Goal: Task Accomplishment & Management: Complete application form

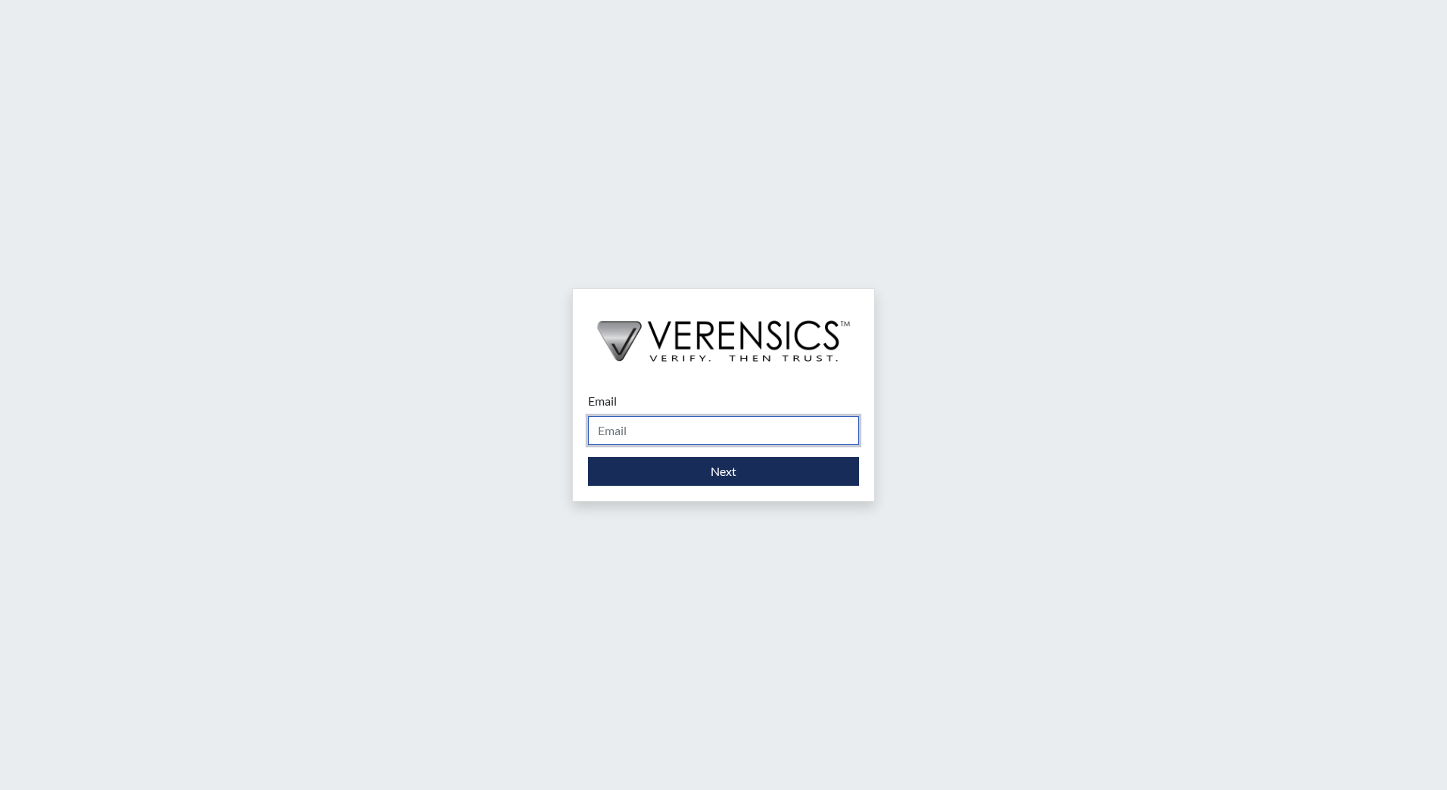
click at [683, 435] on input "Email" at bounding box center [723, 430] width 271 height 29
type input "[EMAIL_ADDRESS][DOMAIN_NAME]"
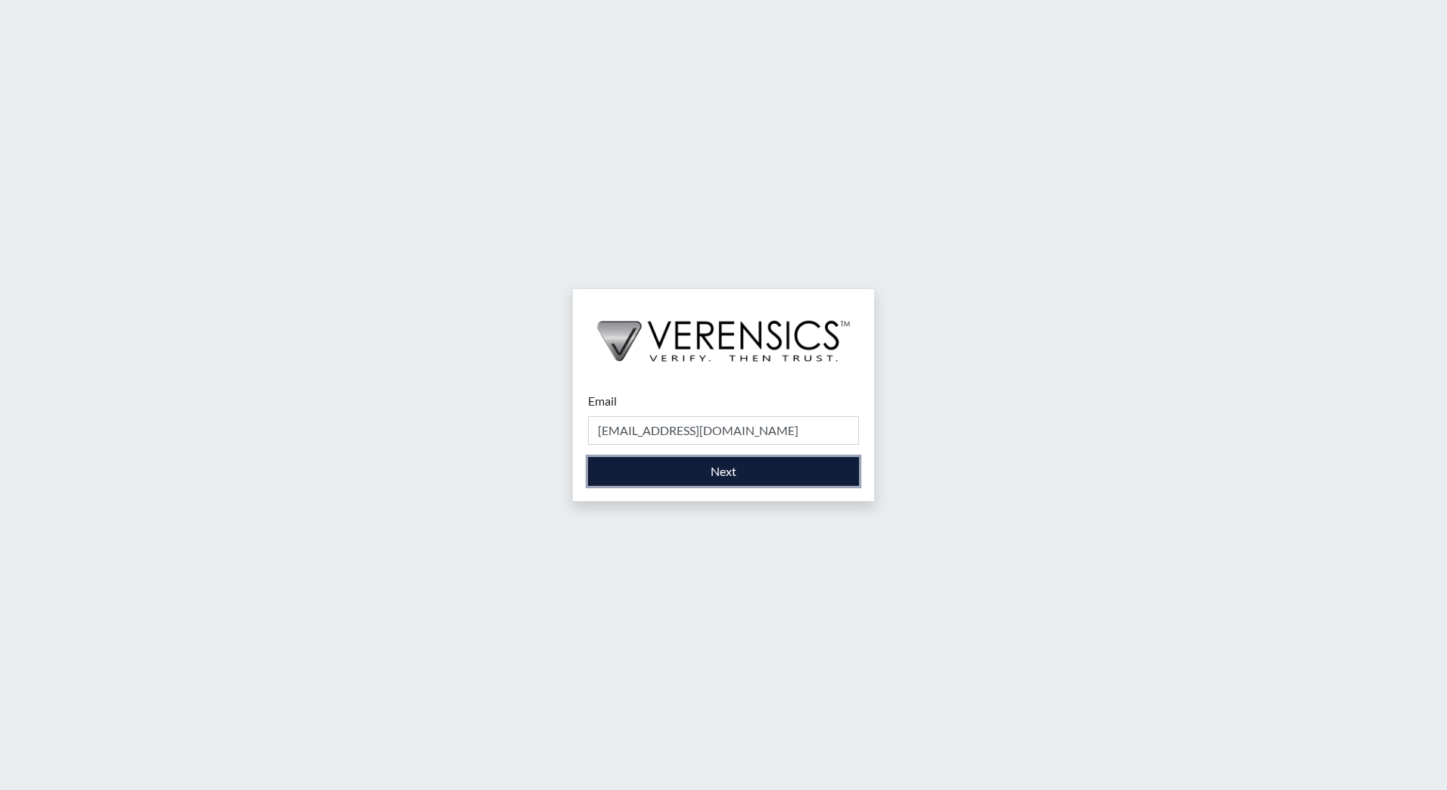
click at [696, 480] on button "Next" at bounding box center [723, 471] width 271 height 29
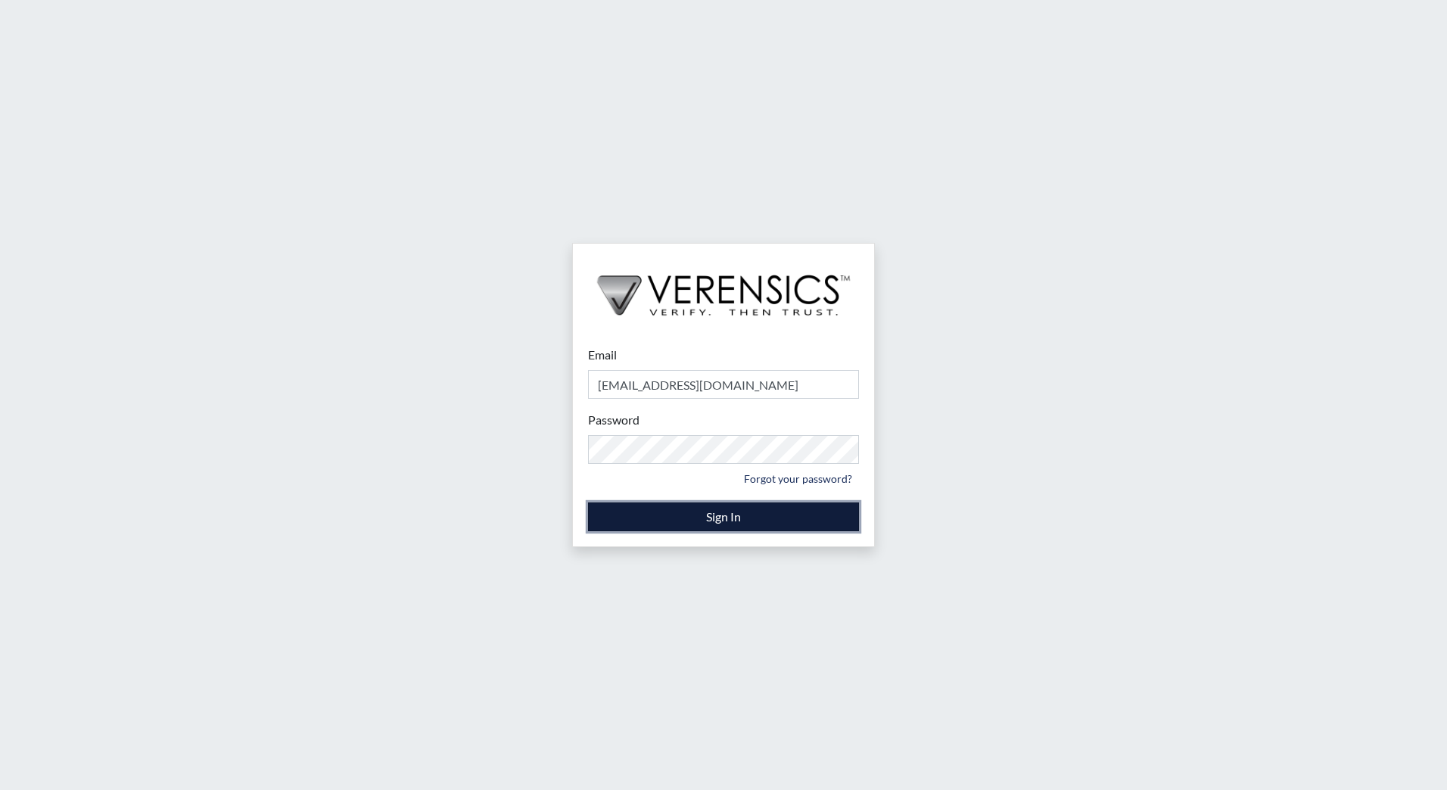
click at [677, 513] on button "Sign In" at bounding box center [723, 517] width 271 height 29
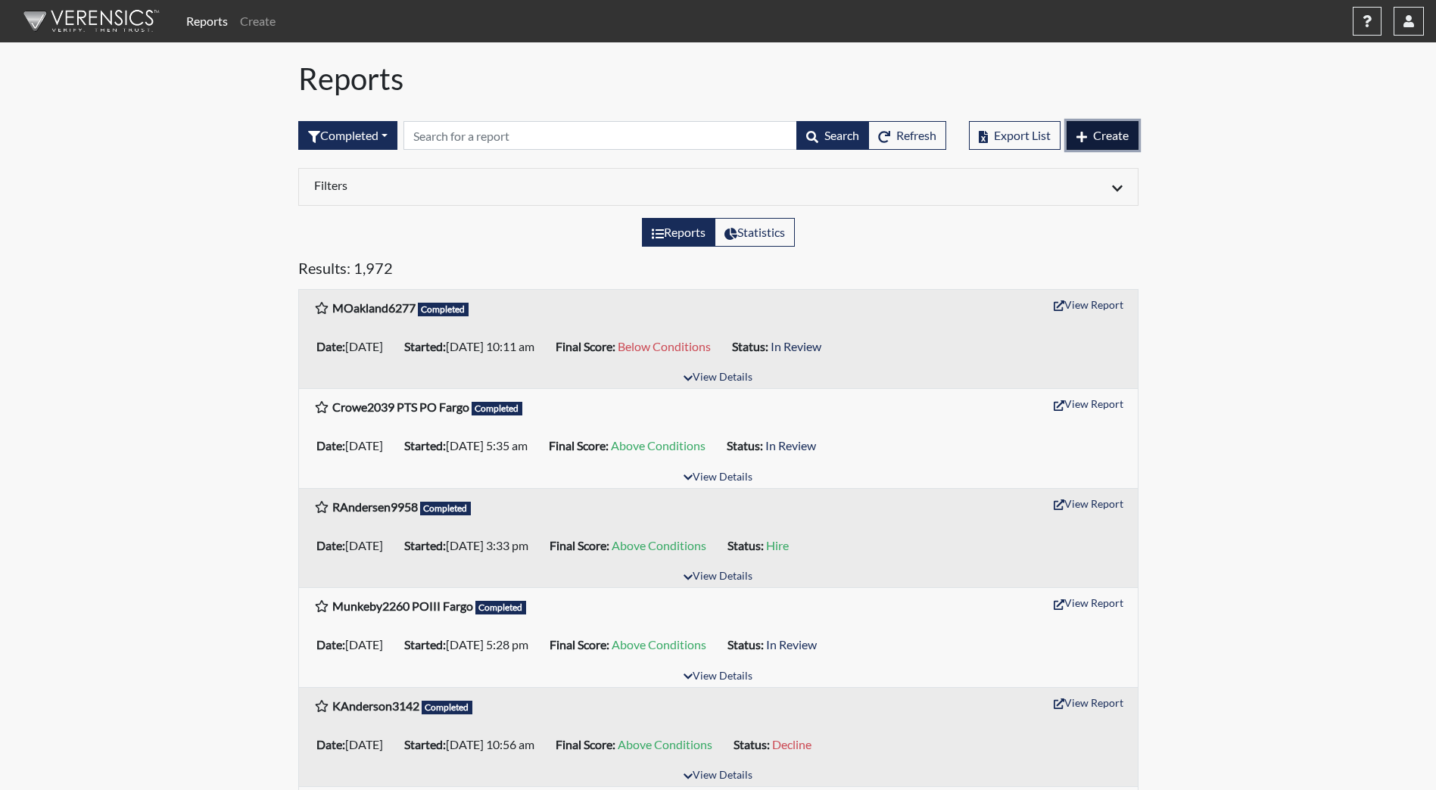
click at [1106, 135] on span "Create" at bounding box center [1111, 135] width 36 height 14
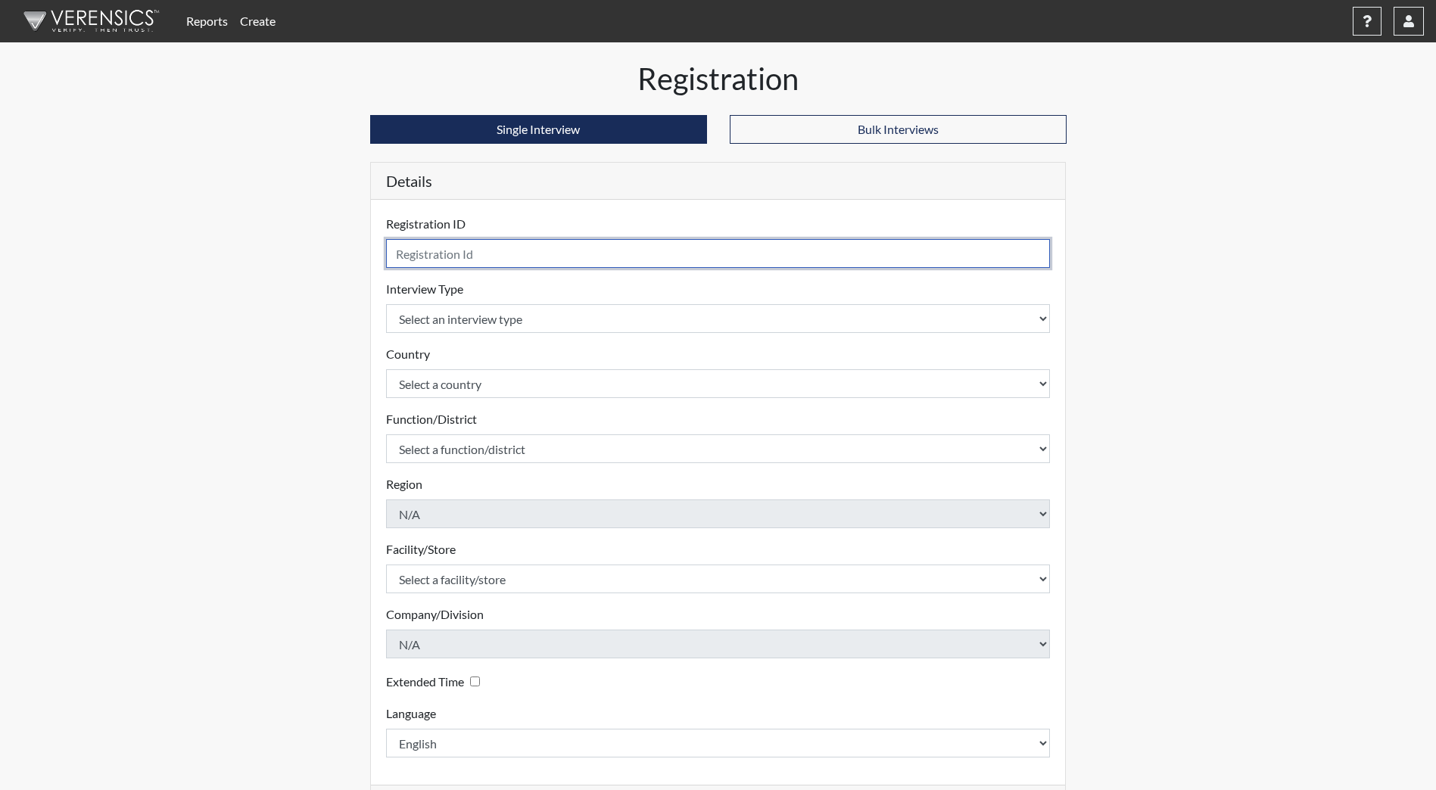
click at [483, 253] on input "text" at bounding box center [718, 253] width 664 height 29
type input "ARDauda4903"
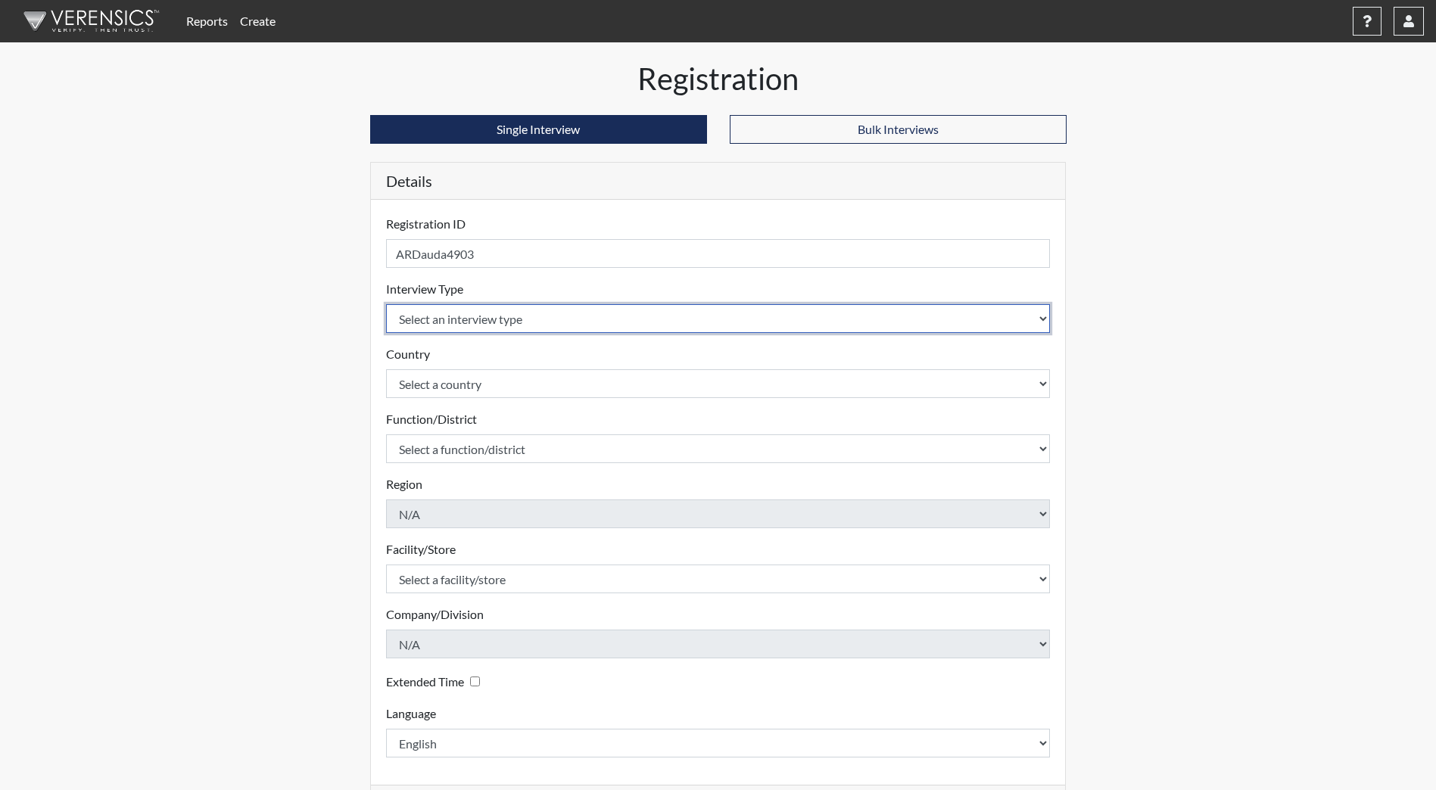
click at [452, 319] on select "Select an interview type Community Supervision Corrections Pre-Employment Pre-E…" at bounding box center [718, 318] width 664 height 29
select select "ff733e93-e1bf-11ea-9c9f-0eff0cf7eb8f"
click at [386, 304] on select "Select an interview type Community Supervision Corrections Pre-Employment Pre-E…" at bounding box center [718, 318] width 664 height 29
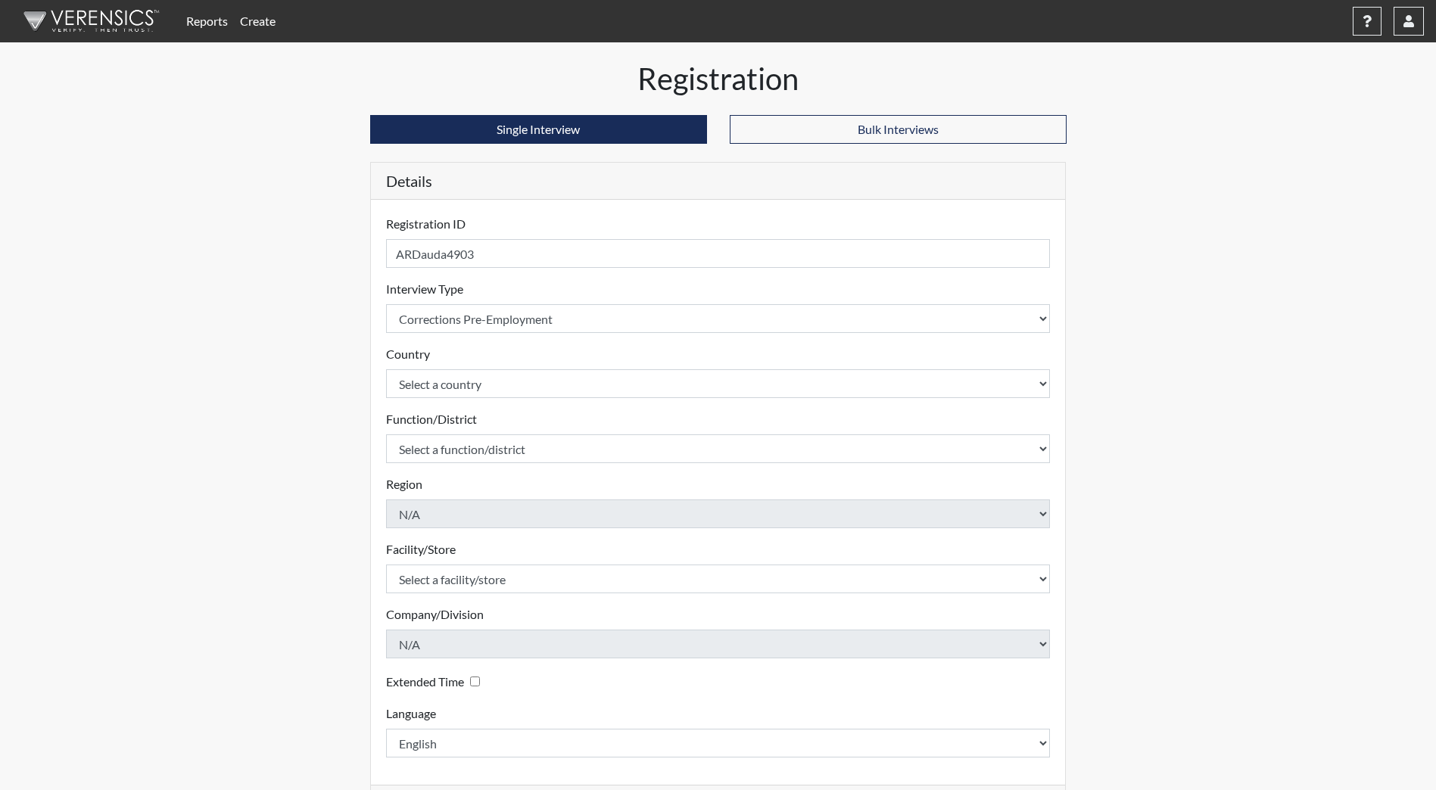
click at [493, 399] on form "Registration ID ARDauda4903 Please provide a registration ID. Interview Type Se…" at bounding box center [718, 486] width 664 height 543
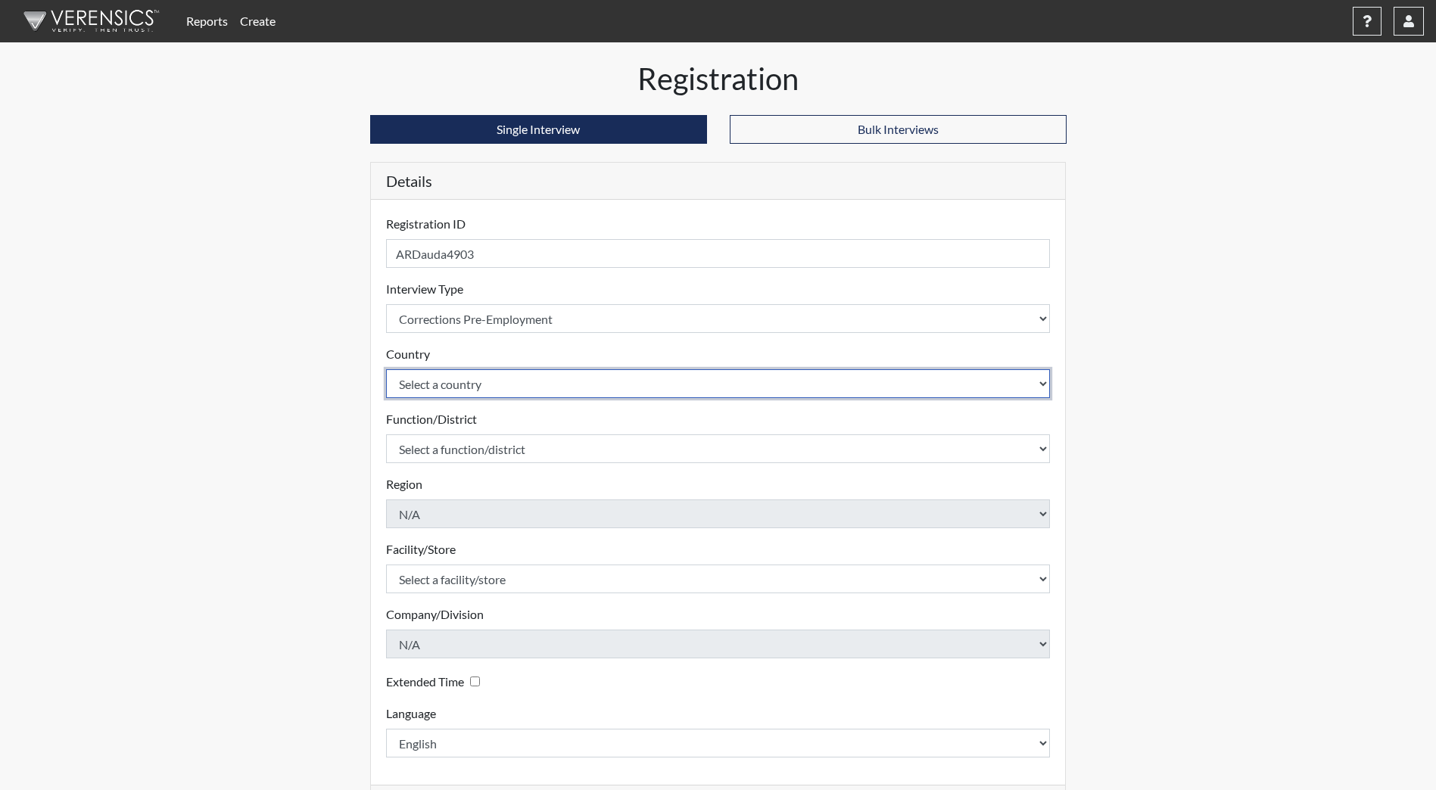
click at [493, 391] on select "Select a country [GEOGRAPHIC_DATA] [GEOGRAPHIC_DATA]" at bounding box center [718, 383] width 664 height 29
select select "united-states-of-[GEOGRAPHIC_DATA]"
click at [386, 369] on select "Select a country [GEOGRAPHIC_DATA] [GEOGRAPHIC_DATA]" at bounding box center [718, 383] width 664 height 29
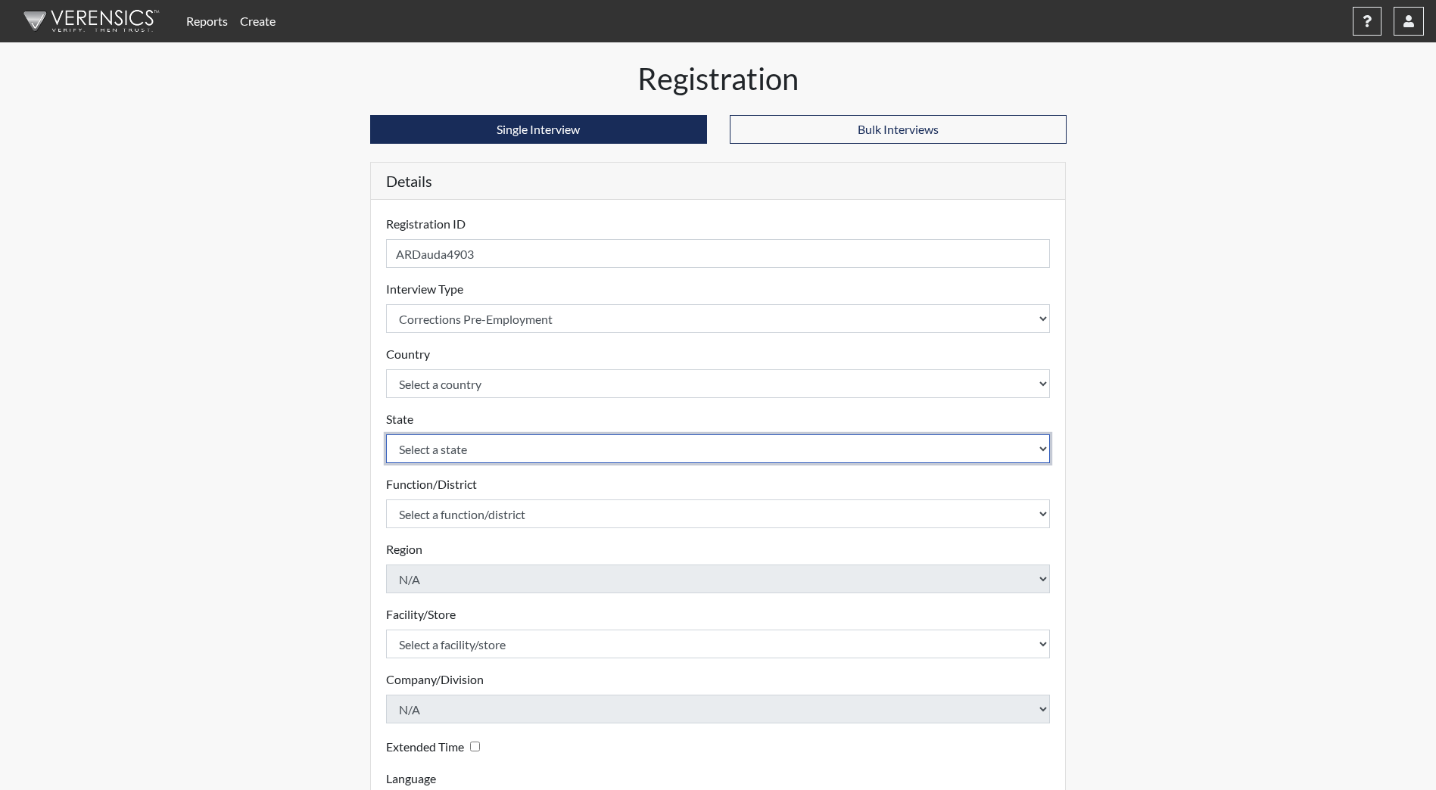
click at [472, 442] on select "Select a state [US_STATE] [US_STATE] [US_STATE] [US_STATE] [US_STATE] [US_STATE…" at bounding box center [718, 448] width 664 height 29
select select "ND"
click at [386, 434] on select "Select a state [US_STATE] [US_STATE] [US_STATE] [US_STATE] [US_STATE] [US_STATE…" at bounding box center [718, 448] width 664 height 29
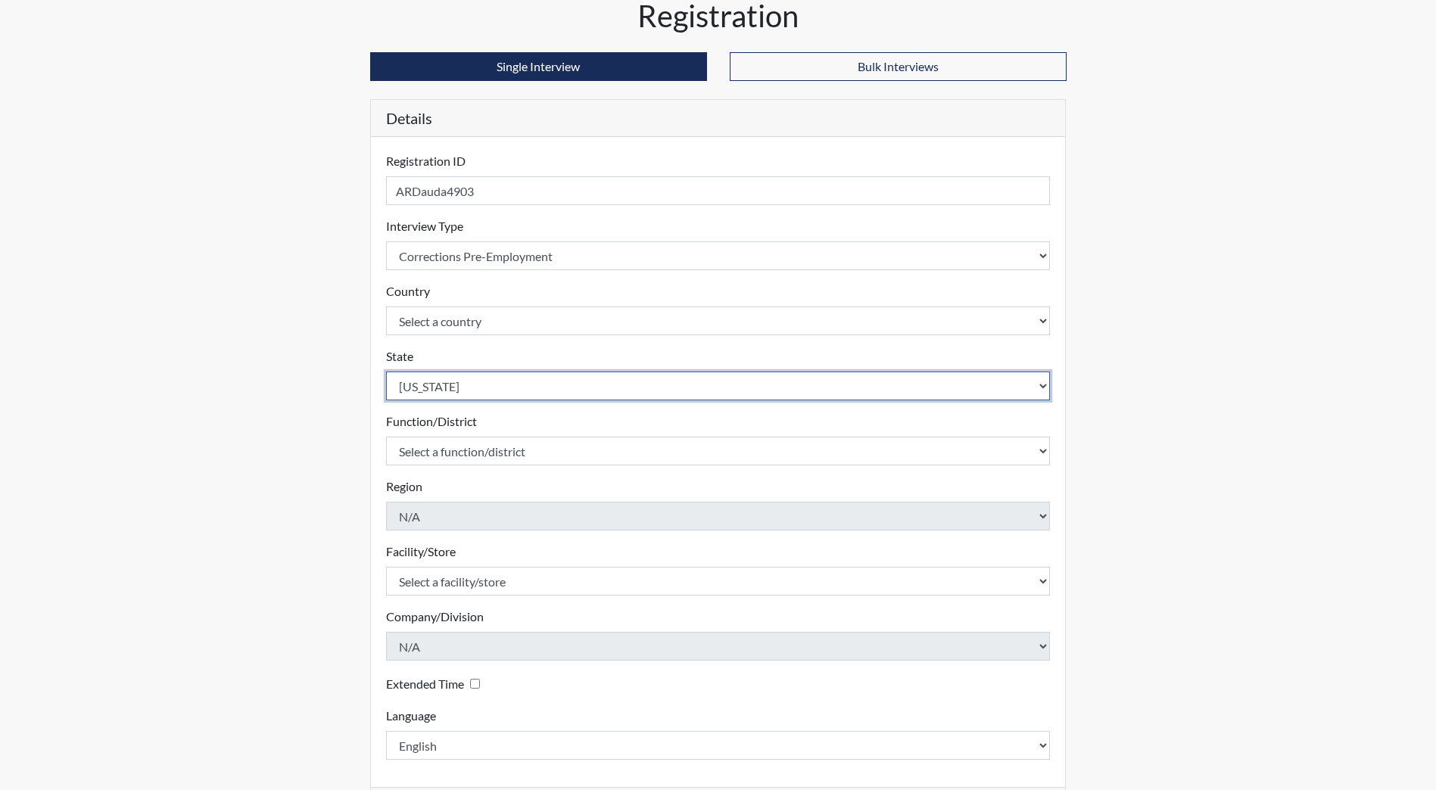
scroll to position [126, 0]
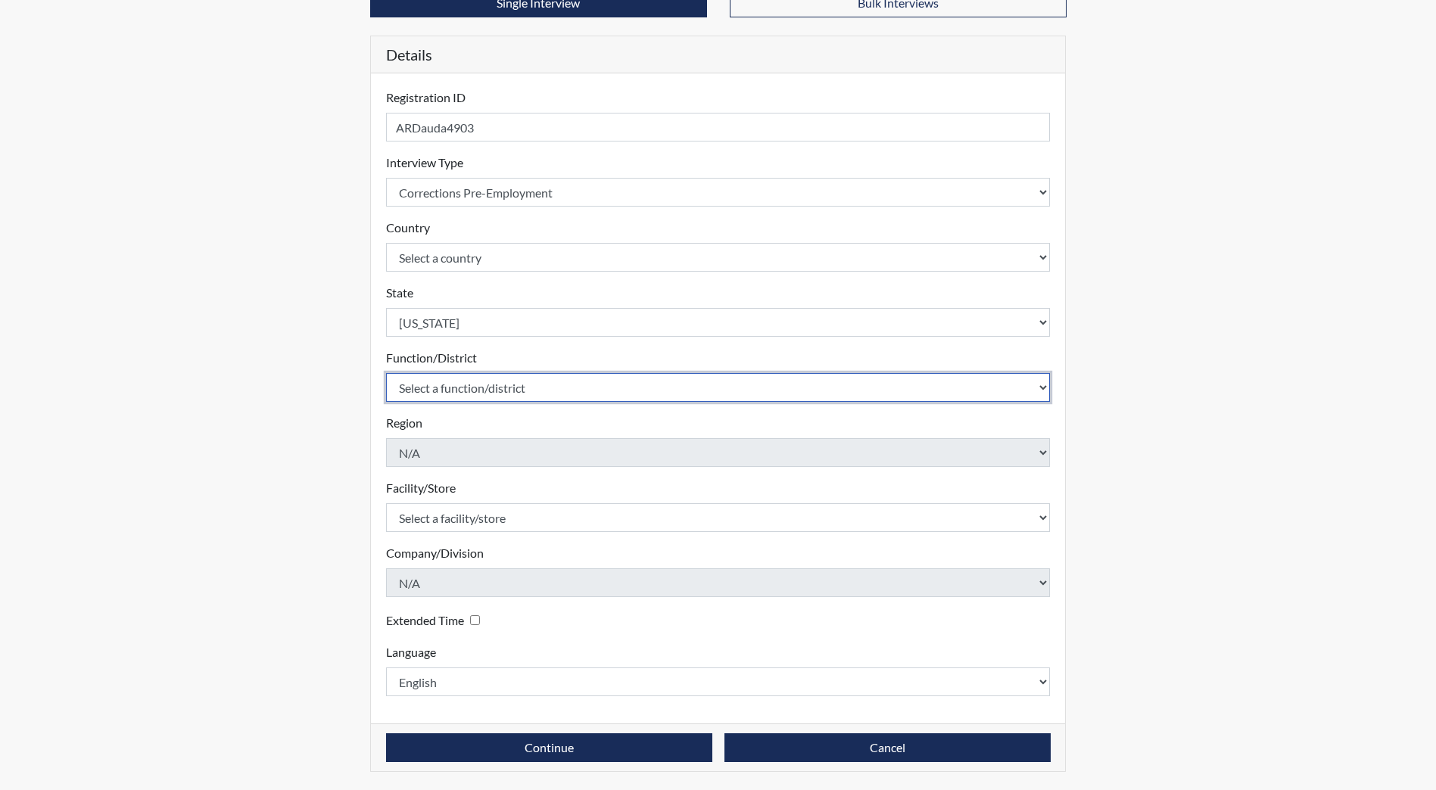
click at [458, 384] on select "Select a function/district Central Office/530 DJS Community/224 HRCC/516 JRCC/5…" at bounding box center [718, 387] width 664 height 29
select select "e2afb5f8-f4eb-4dcf-80a4-ccc1b0dc4df0"
click at [386, 373] on select "Select a function/district Central Office/530 DJS Community/224 HRCC/516 JRCC/5…" at bounding box center [718, 387] width 664 height 29
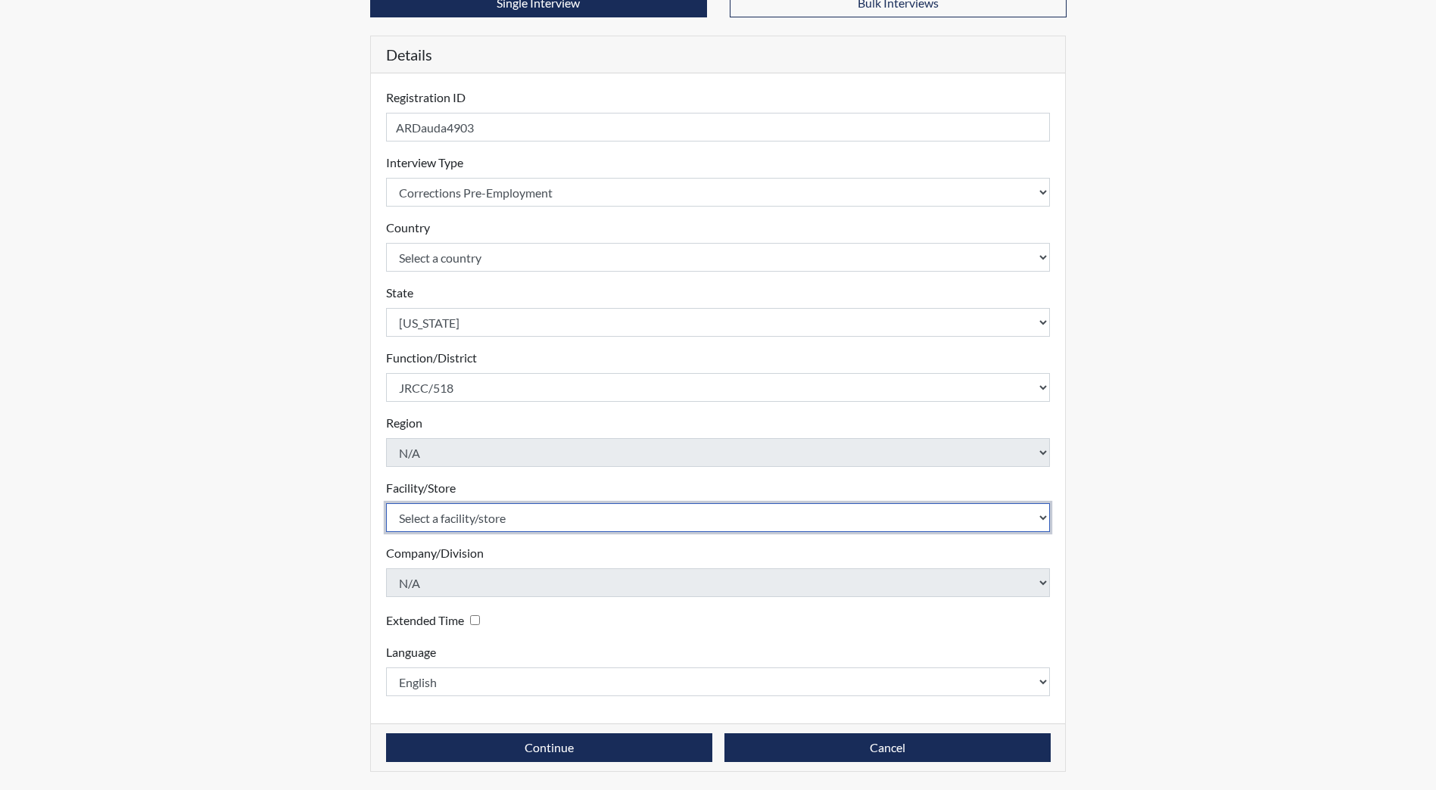
click at [451, 528] on select "Select a facility/store [GEOGRAPHIC_DATA] [PERSON_NAME][GEOGRAPHIC_DATA] [US_ST…" at bounding box center [718, 517] width 664 height 29
select select "98df86d5-ace5-42b8-a35c-ae8b77e46ca8"
click at [386, 503] on select "Select a facility/store [GEOGRAPHIC_DATA] [PERSON_NAME][GEOGRAPHIC_DATA] [US_ST…" at bounding box center [718, 517] width 664 height 29
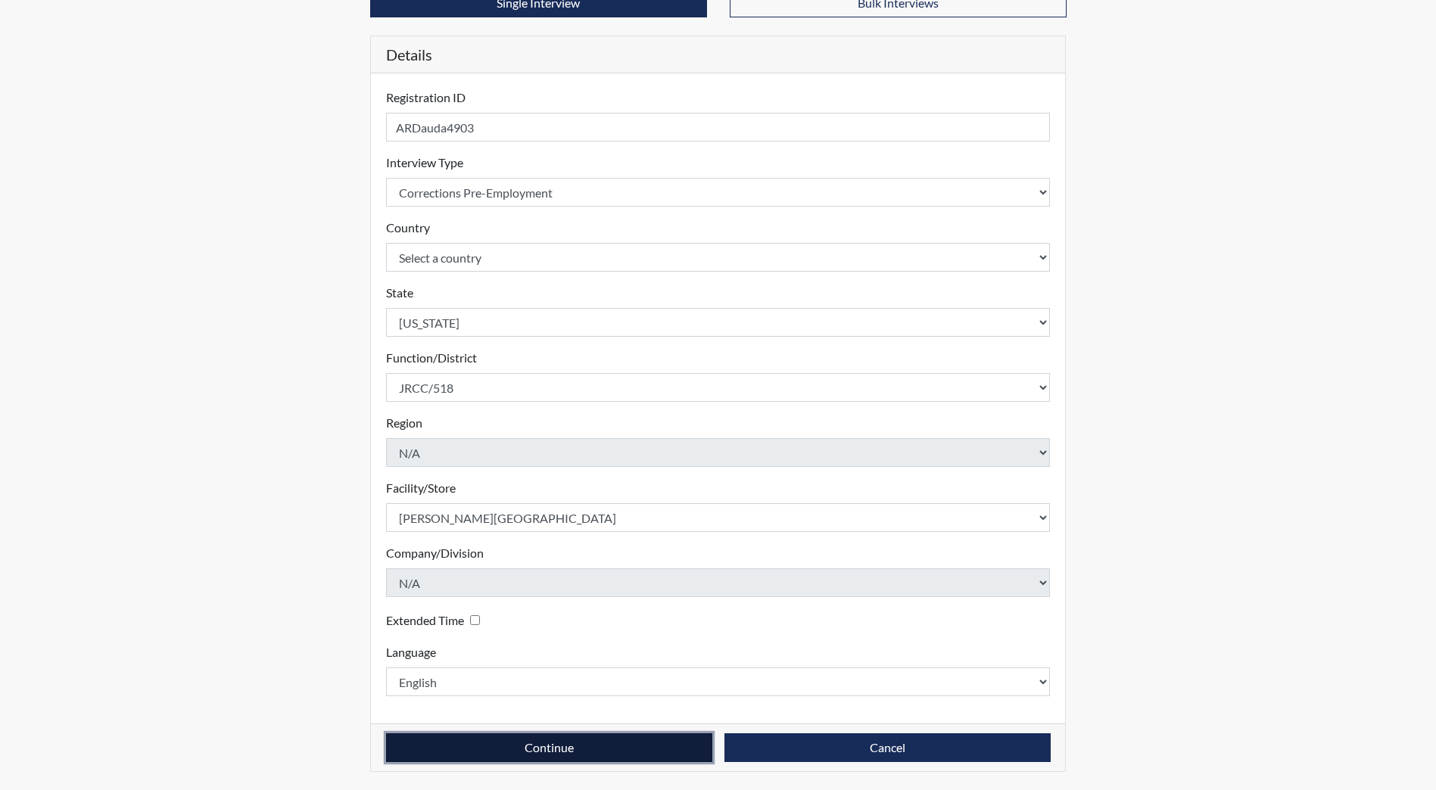
click at [529, 737] on button "Continue" at bounding box center [549, 747] width 326 height 29
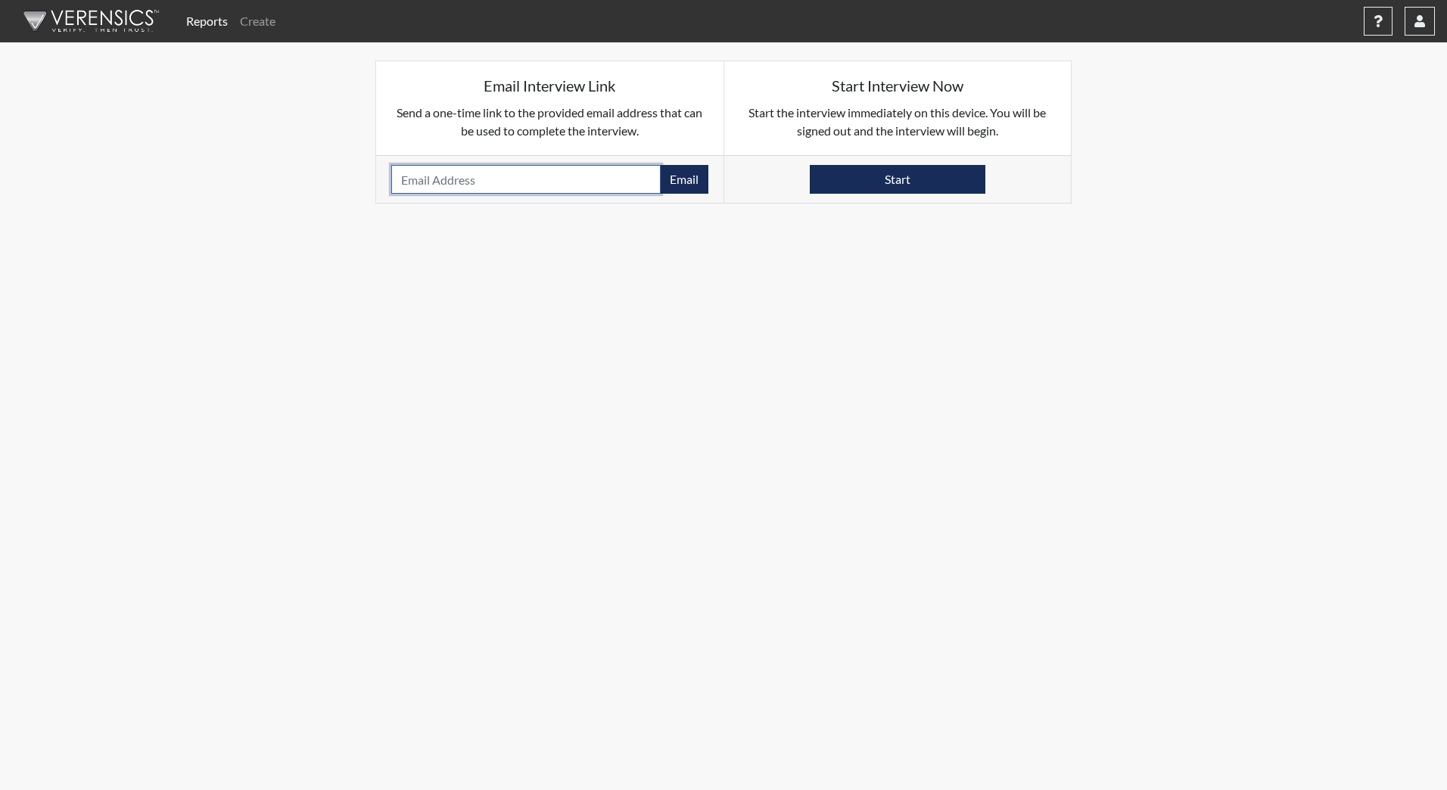
click at [454, 175] on input "email" at bounding box center [525, 179] width 269 height 29
type input "[EMAIL_ADDRESS][DOMAIN_NAME]"
click at [676, 184] on button "Email" at bounding box center [684, 179] width 48 height 29
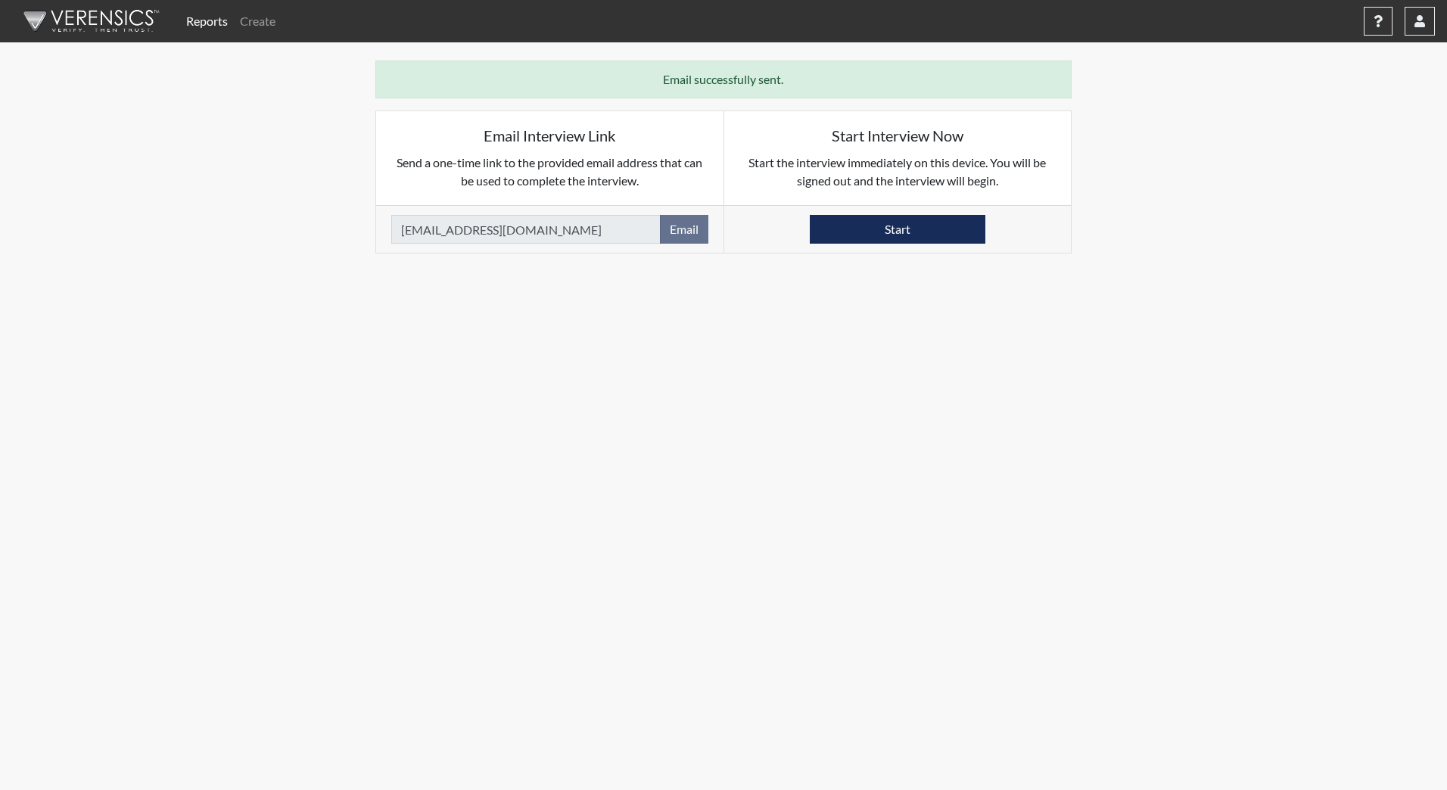
click at [72, 20] on img at bounding box center [89, 20] width 174 height 45
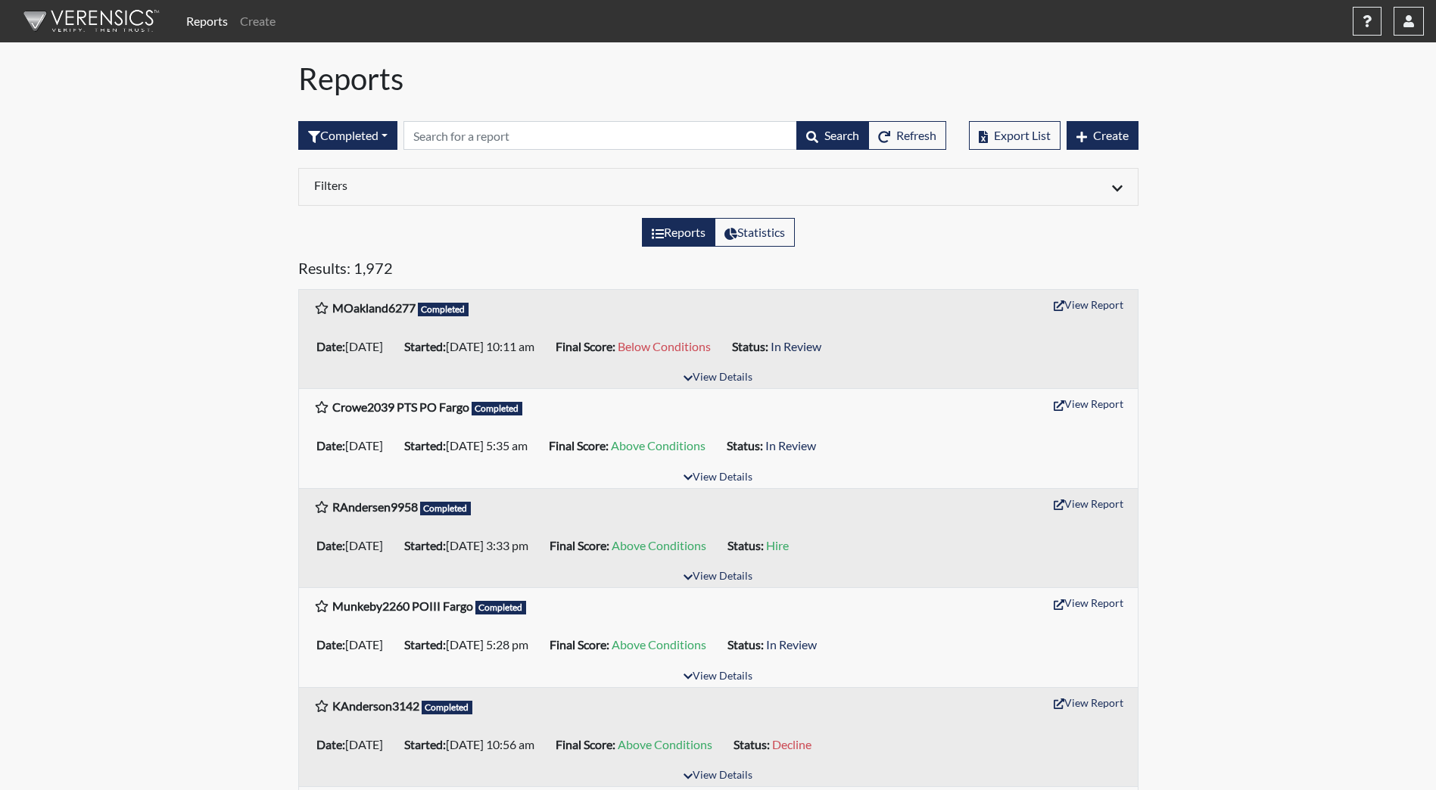
click at [103, 27] on img at bounding box center [89, 20] width 174 height 45
